Goal: Transaction & Acquisition: Purchase product/service

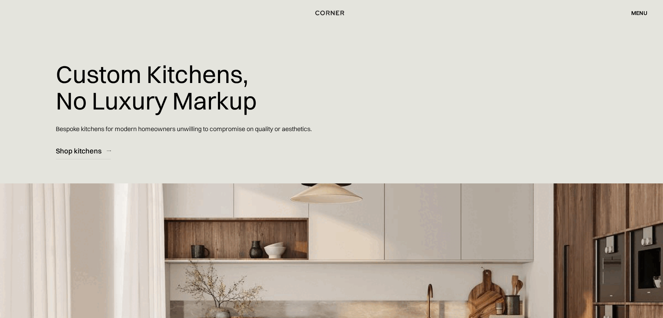
click at [638, 10] on div "menu" at bounding box center [639, 13] width 16 height 6
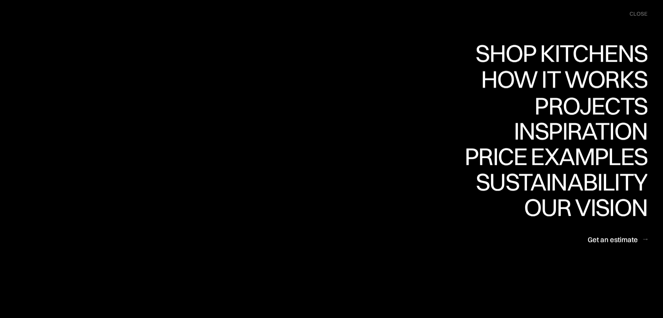
click at [572, 56] on div "Shop Kitchens" at bounding box center [559, 53] width 175 height 24
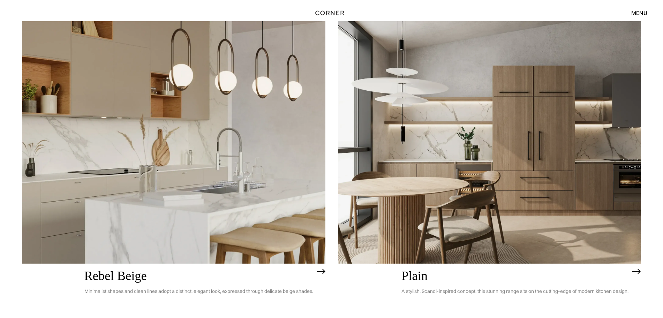
scroll to position [1788, 0]
click at [546, 141] on img at bounding box center [489, 143] width 303 height 242
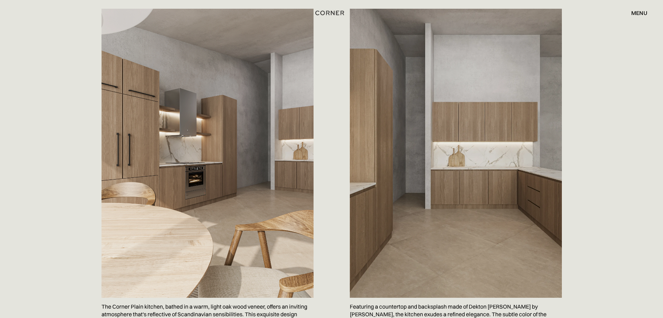
scroll to position [741, 0]
